Goal: Contribute content: Contribute content

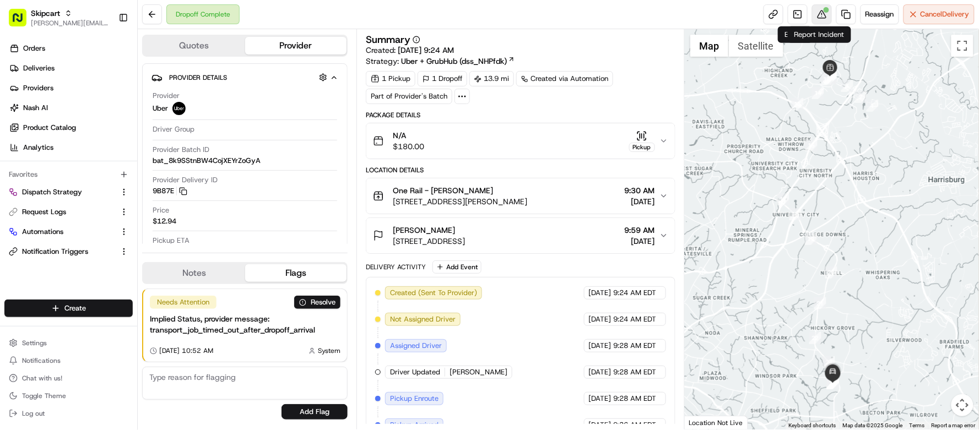
click at [821, 17] on button at bounding box center [822, 14] width 20 height 20
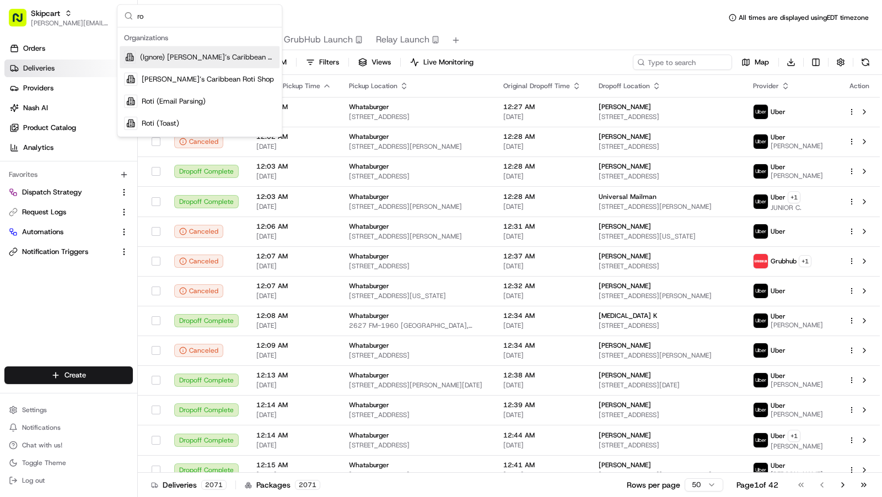
type input "r"
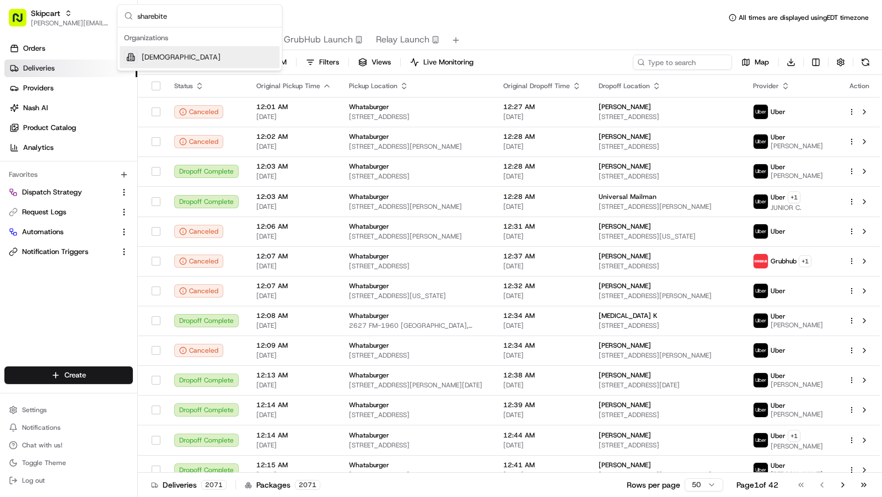
type input "sharebite"
click at [229, 55] on div "Sharebite" at bounding box center [200, 57] width 160 height 22
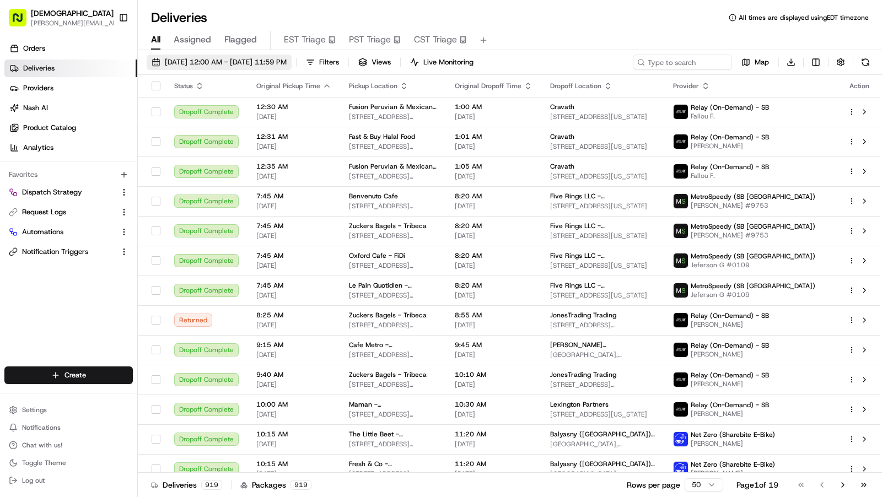
click at [286, 66] on span "08/21/2025 12:00 AM - 08/21/2025 11:59 PM" at bounding box center [226, 62] width 122 height 10
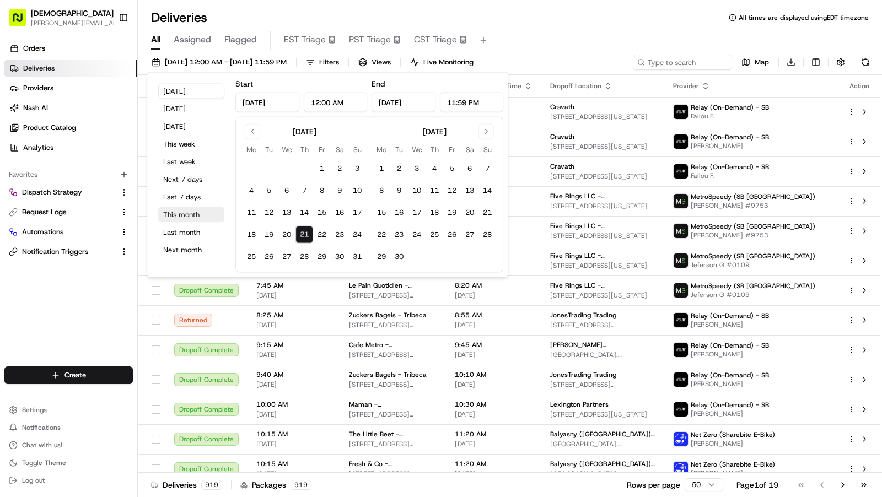
click at [185, 211] on button "This month" at bounding box center [191, 214] width 66 height 15
type input "Aug 1, 2025"
type input "Aug 31, 2025"
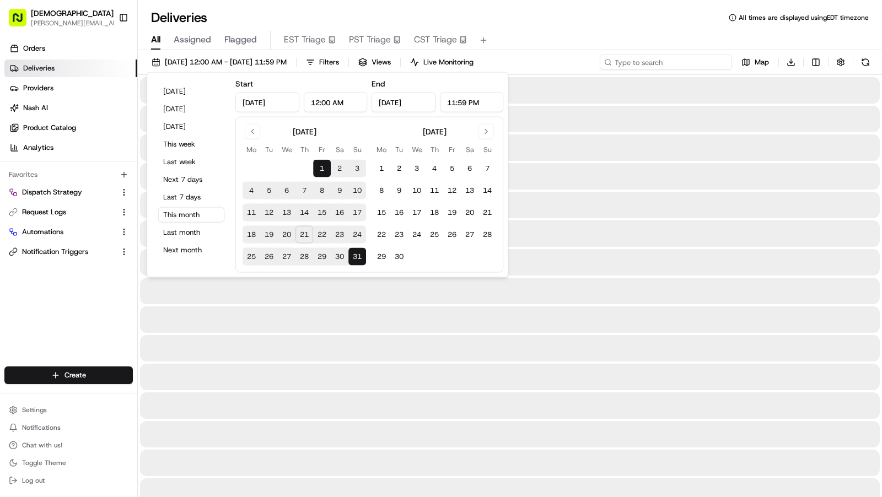
click at [665, 65] on input at bounding box center [665, 62] width 132 height 15
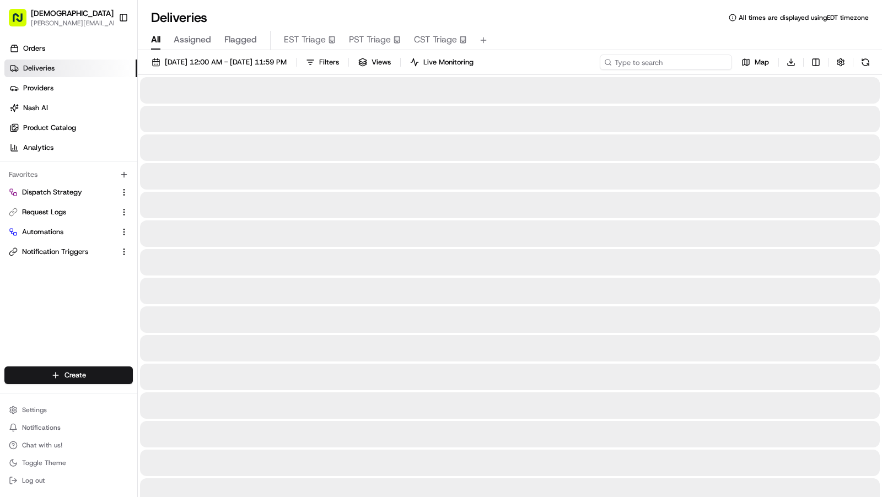
paste input "7a1354ab-a590-12c7-806d-96ff7a25c93f"
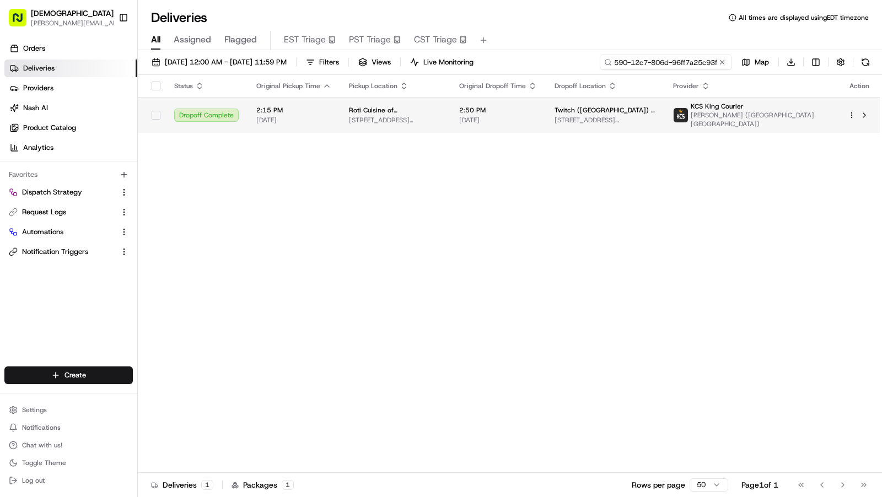
type input "7a1354ab-a590-12c7-806d-96ff7a25c93f"
click at [433, 117] on span "530 Queen Anne Ave N, Seattle, WA 98109, USA" at bounding box center [395, 120] width 93 height 9
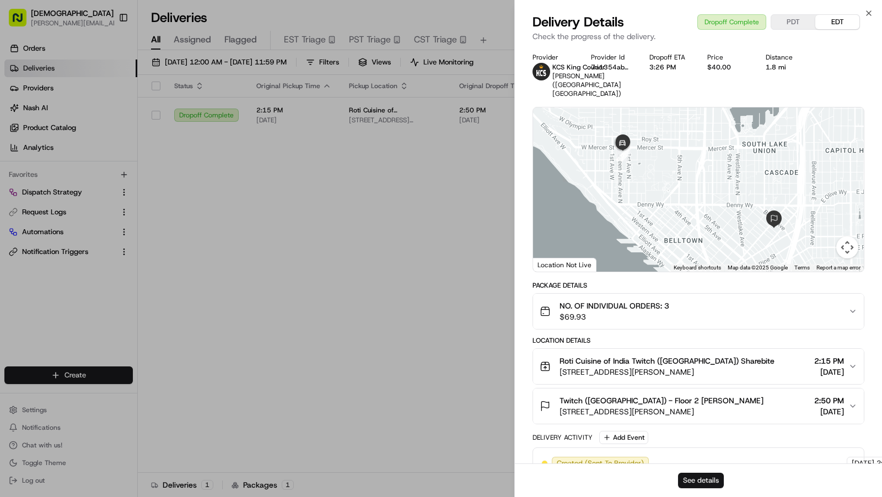
click at [691, 479] on button "See details" at bounding box center [701, 480] width 46 height 15
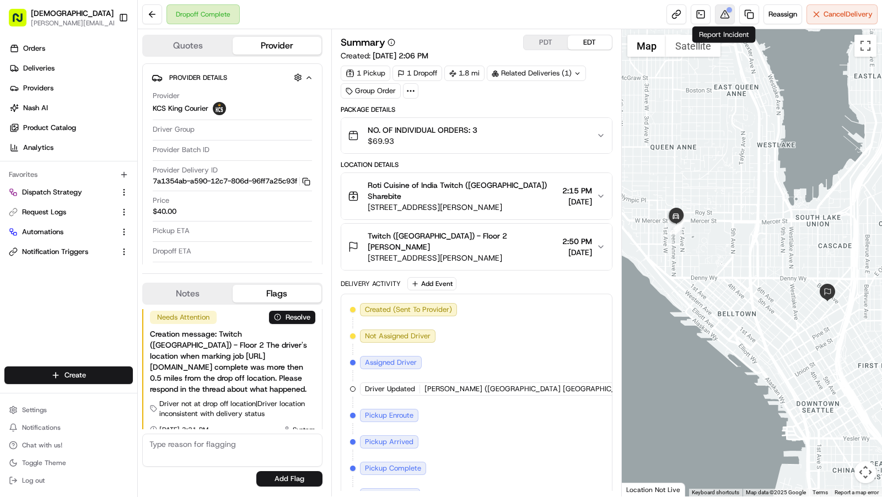
click at [728, 15] on button at bounding box center [725, 14] width 20 height 20
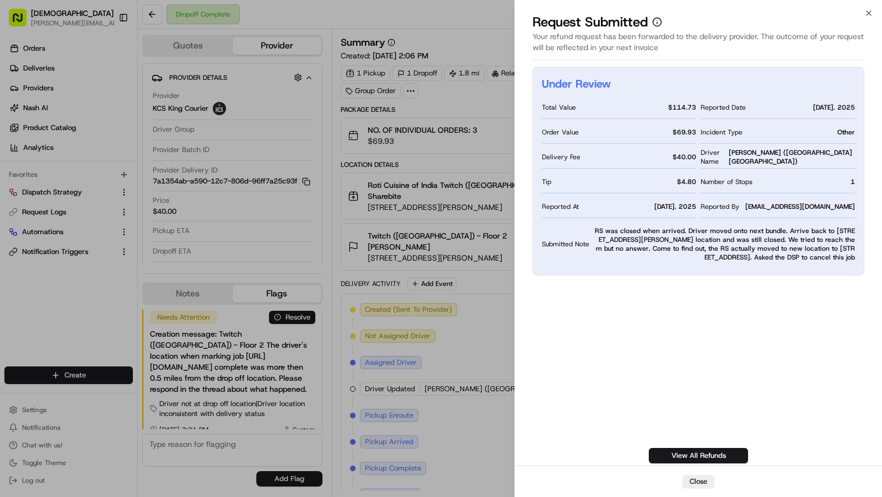
drag, startPoint x: 446, startPoint y: 223, endPoint x: 451, endPoint y: 234, distance: 11.6
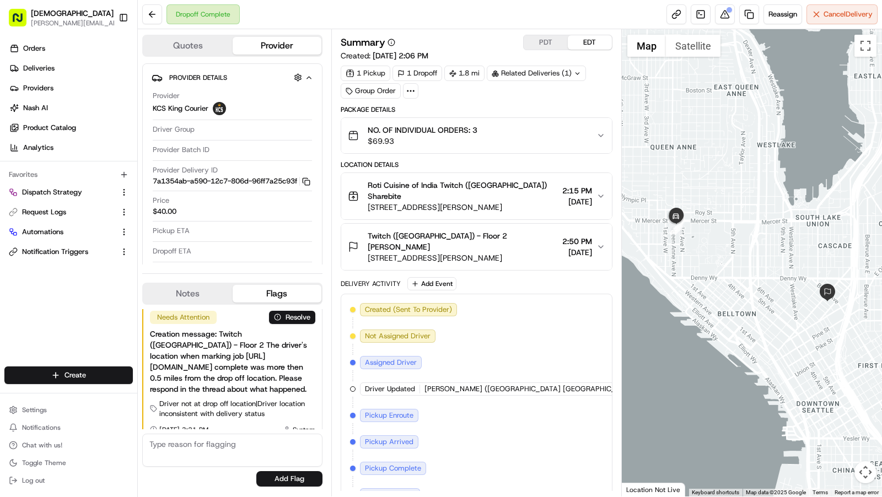
click at [451, 252] on span "1007 Stewart St, Seattle, WA 98101, USA" at bounding box center [462, 257] width 190 height 11
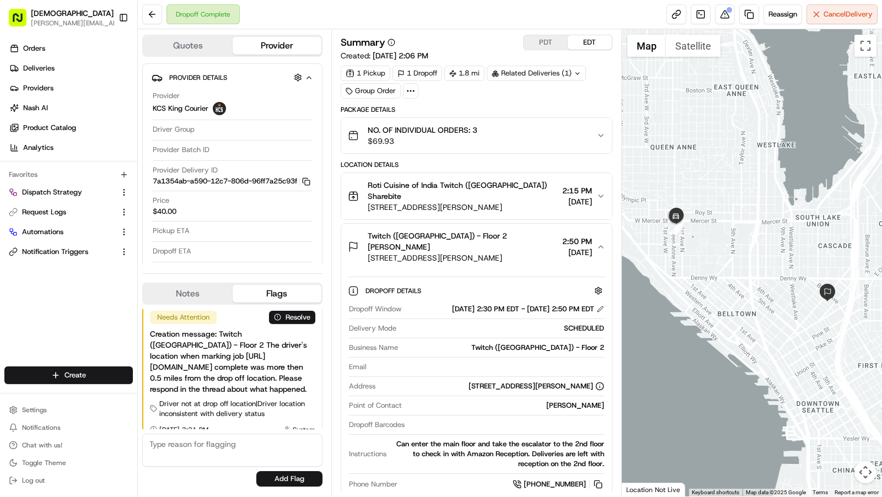
click at [452, 202] on span "[STREET_ADDRESS][PERSON_NAME]" at bounding box center [462, 207] width 190 height 11
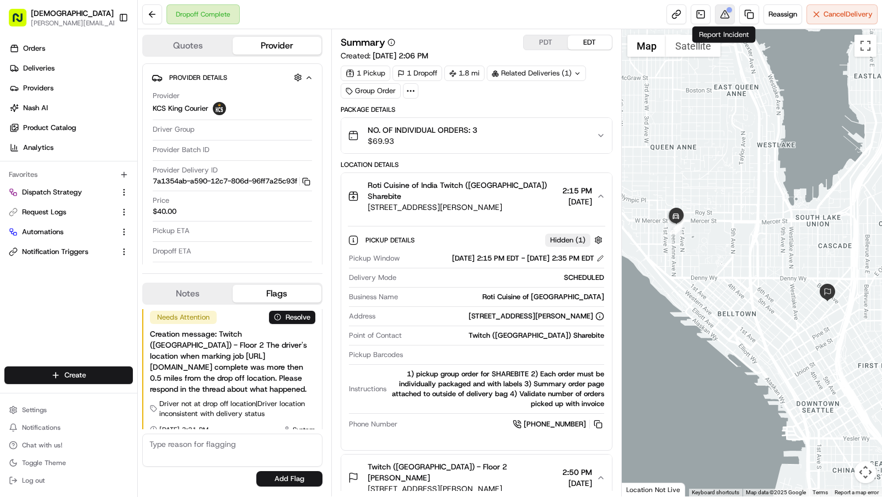
click at [726, 18] on button at bounding box center [725, 14] width 20 height 20
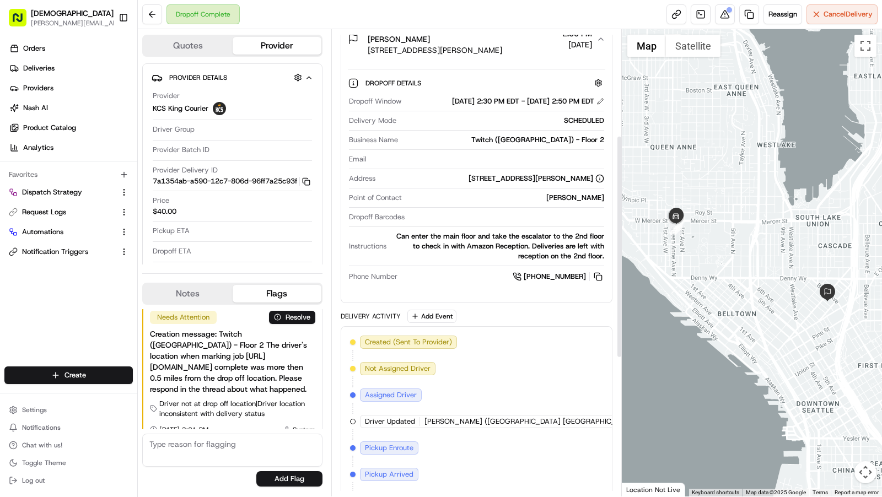
scroll to position [511, 0]
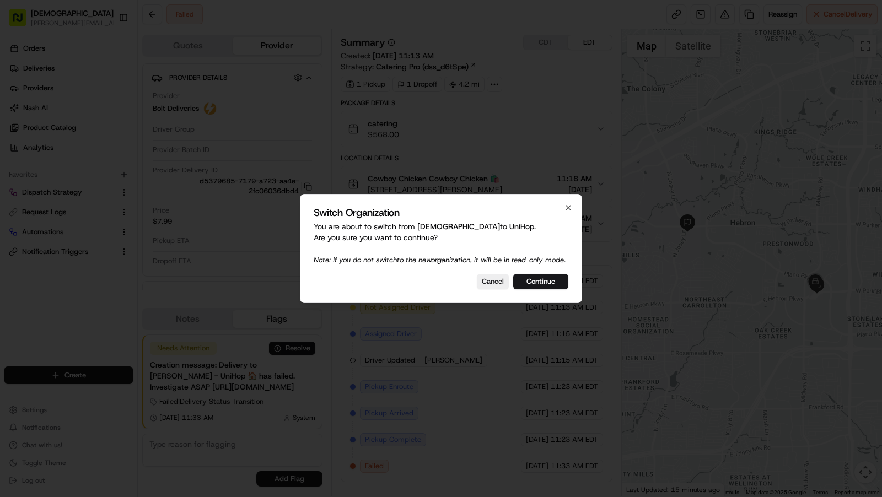
drag, startPoint x: 547, startPoint y: 280, endPoint x: 544, endPoint y: 286, distance: 6.2
click at [547, 280] on button "Continue" at bounding box center [540, 281] width 55 height 15
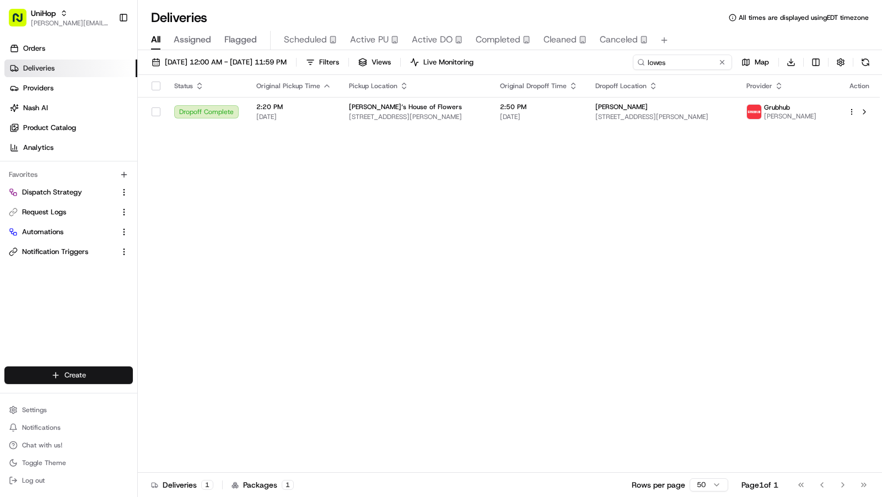
click at [66, 379] on html "UniHop [EMAIL_ADDRESS][DOMAIN_NAME] Toggle Sidebar Orders Deliveries Providers …" at bounding box center [441, 248] width 882 height 497
click at [198, 434] on link "CSV Upload" at bounding box center [199, 436] width 123 height 20
